Goal: Find specific fact: Find contact information

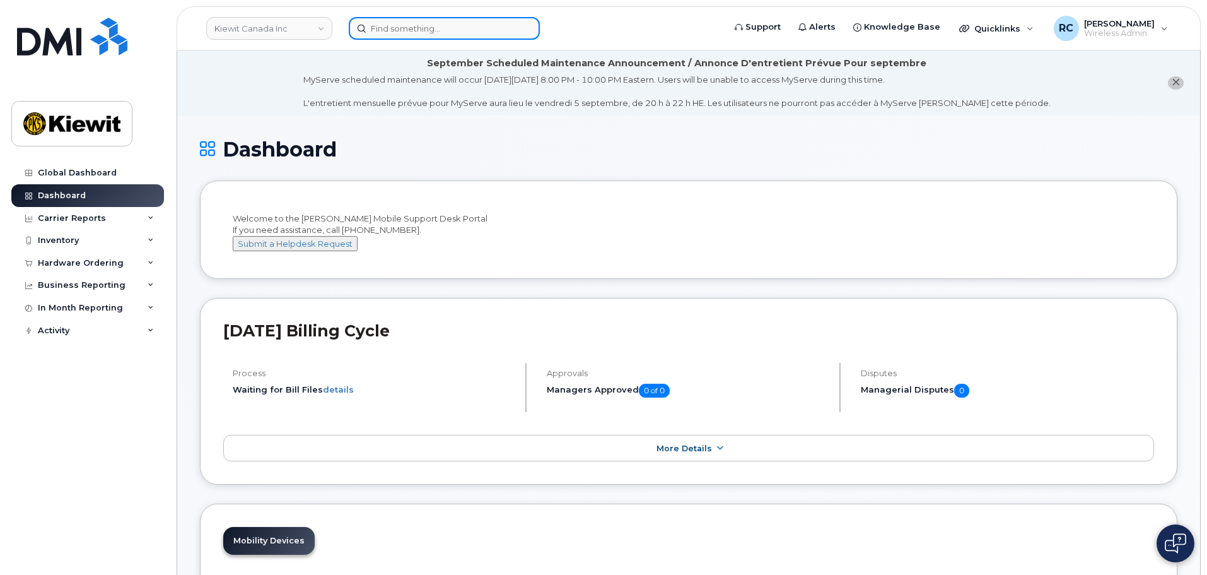
click at [421, 22] on input at bounding box center [444, 28] width 191 height 23
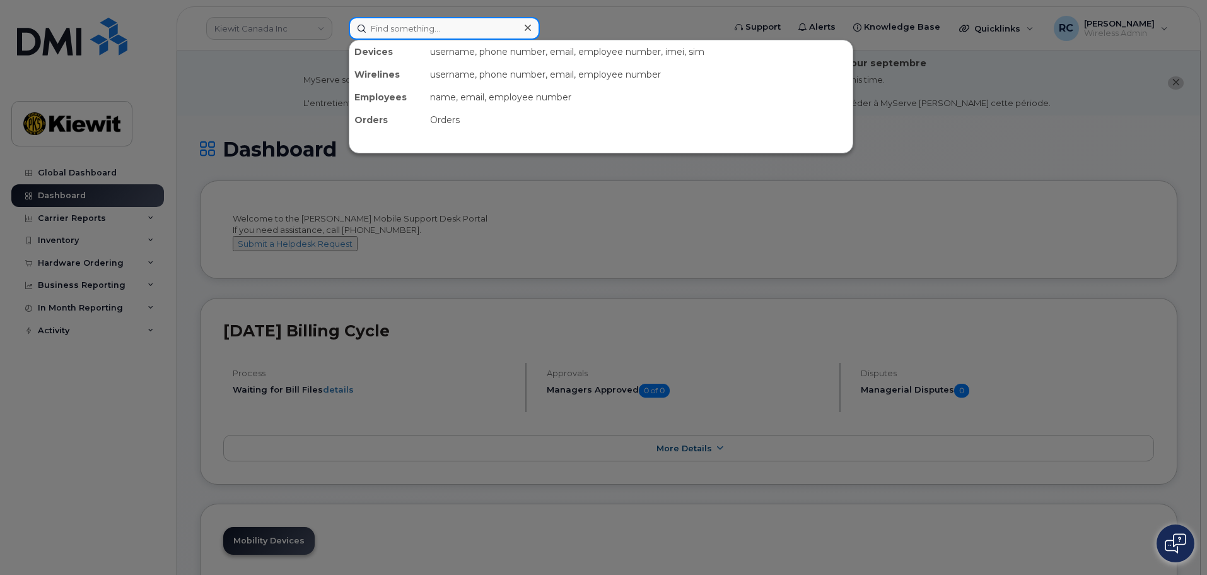
click at [407, 17] on input at bounding box center [444, 28] width 191 height 23
click at [418, 25] on input at bounding box center [444, 28] width 191 height 23
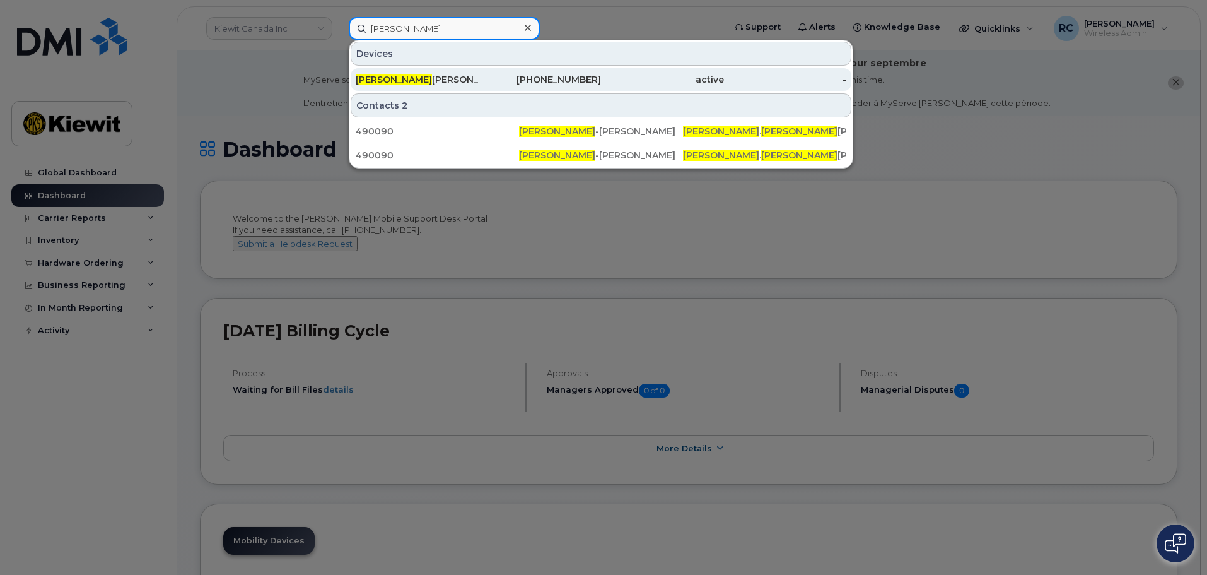
type input "jared nash"
click at [634, 73] on div "active" at bounding box center [662, 79] width 123 height 23
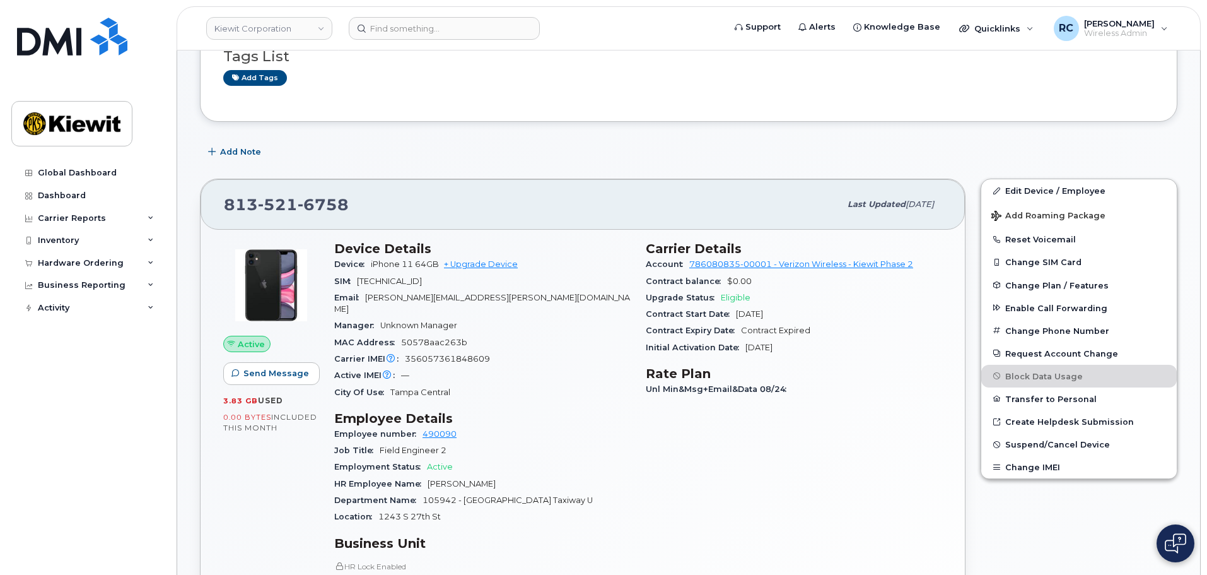
scroll to position [189, 0]
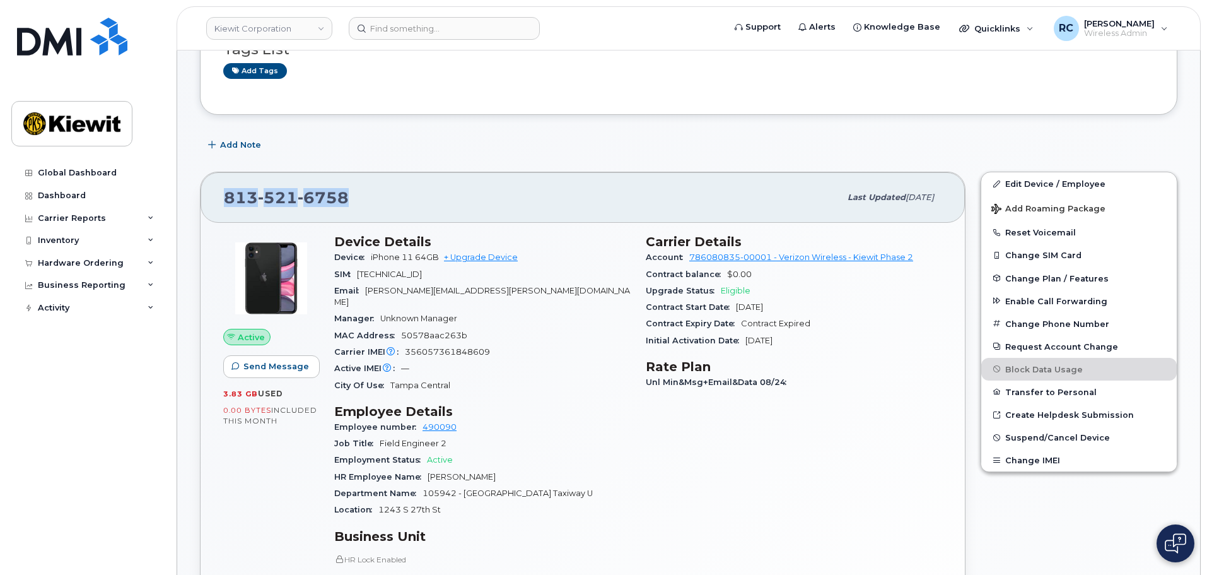
drag, startPoint x: 345, startPoint y: 197, endPoint x: 221, endPoint y: 207, distance: 124.0
click at [221, 207] on div "[PHONE_NUMBER] Last updated [DATE]" at bounding box center [583, 197] width 764 height 50
copy span "[PHONE_NUMBER]"
